Goal: Transaction & Acquisition: Purchase product/service

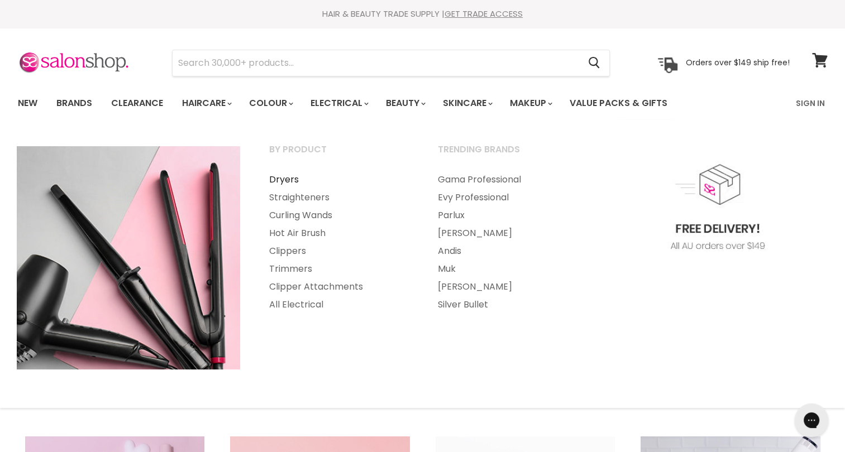
click at [295, 178] on link "Dryers" at bounding box center [338, 180] width 166 height 18
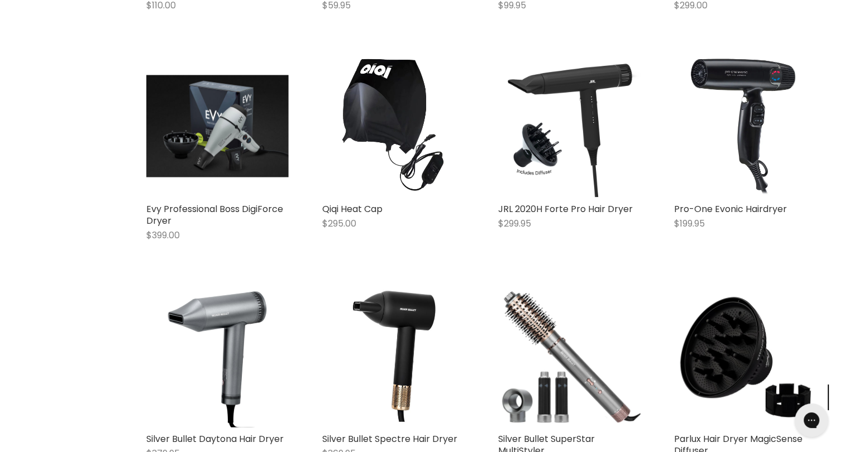
scroll to position [2474, 0]
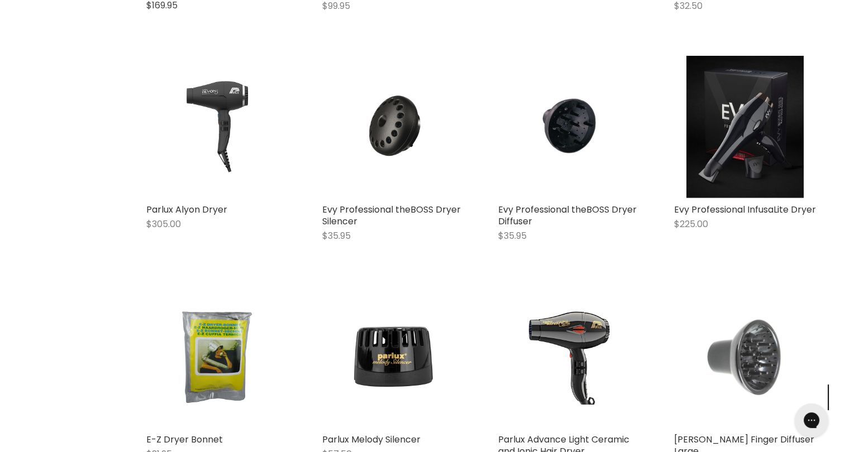
scroll to position [4350, 0]
